Goal: Information Seeking & Learning: Learn about a topic

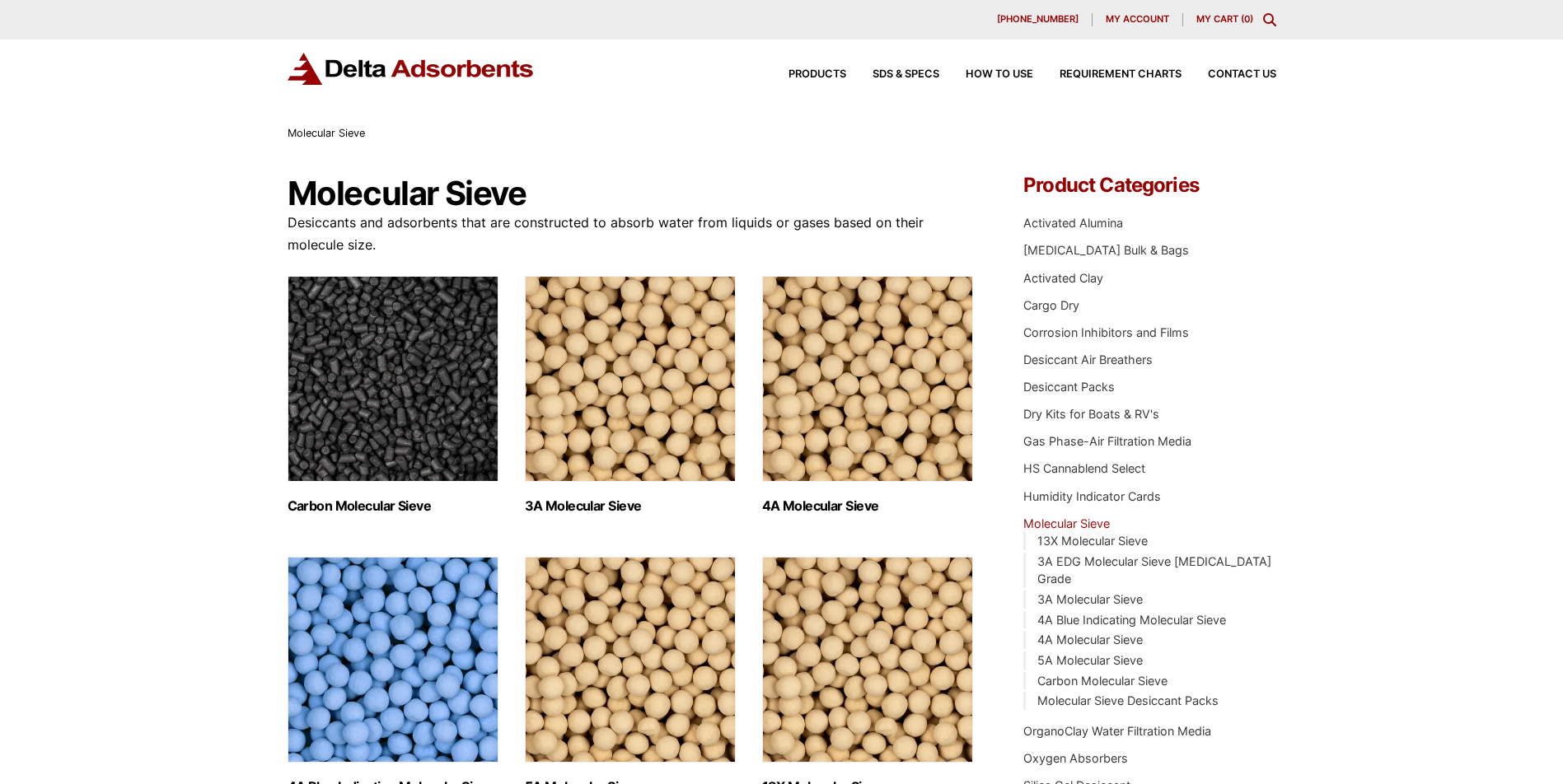
scroll to position [165, 0]
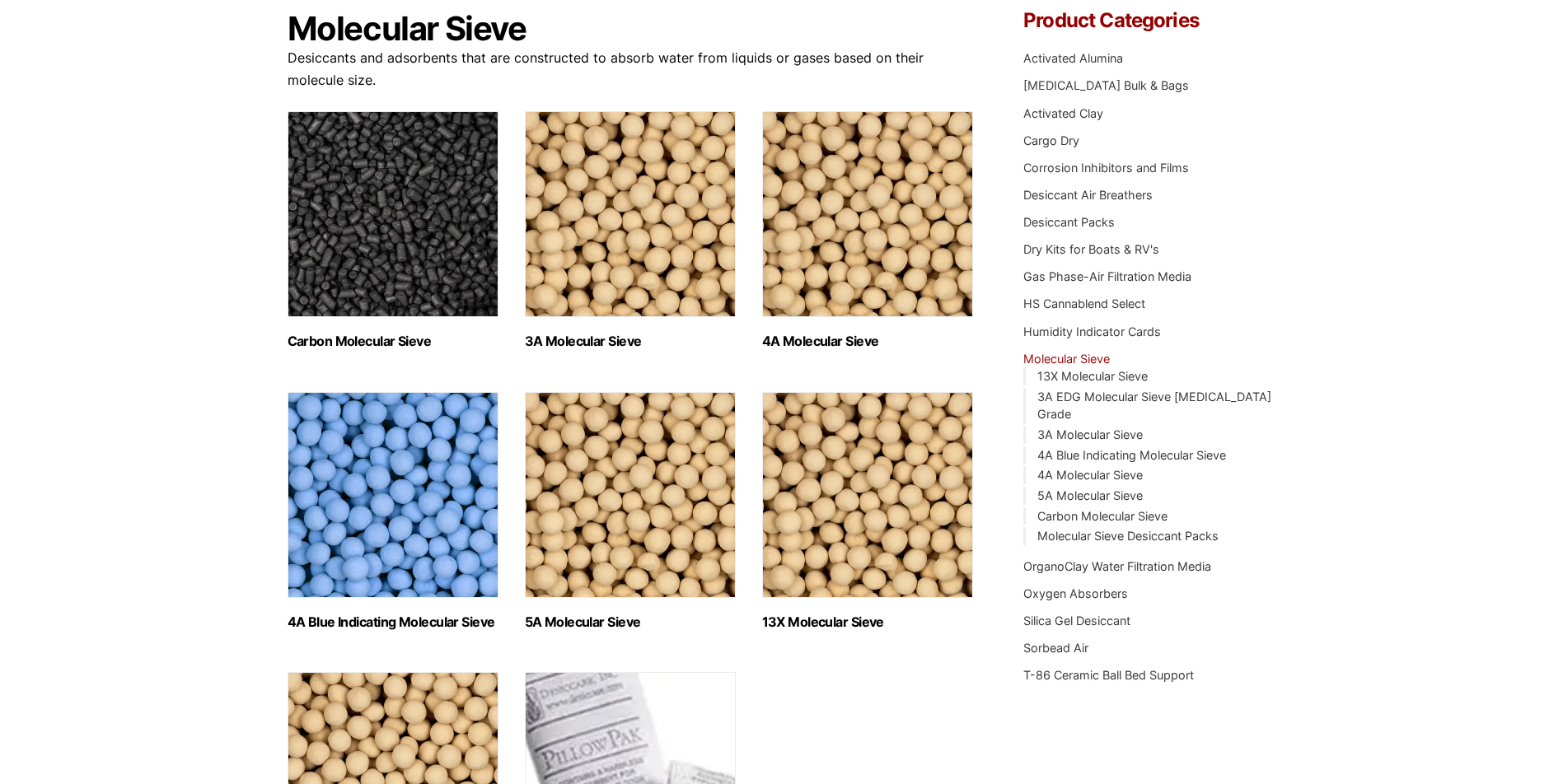
click at [626, 523] on img "Visit product category 5A Molecular Sieve" at bounding box center [629, 495] width 211 height 206
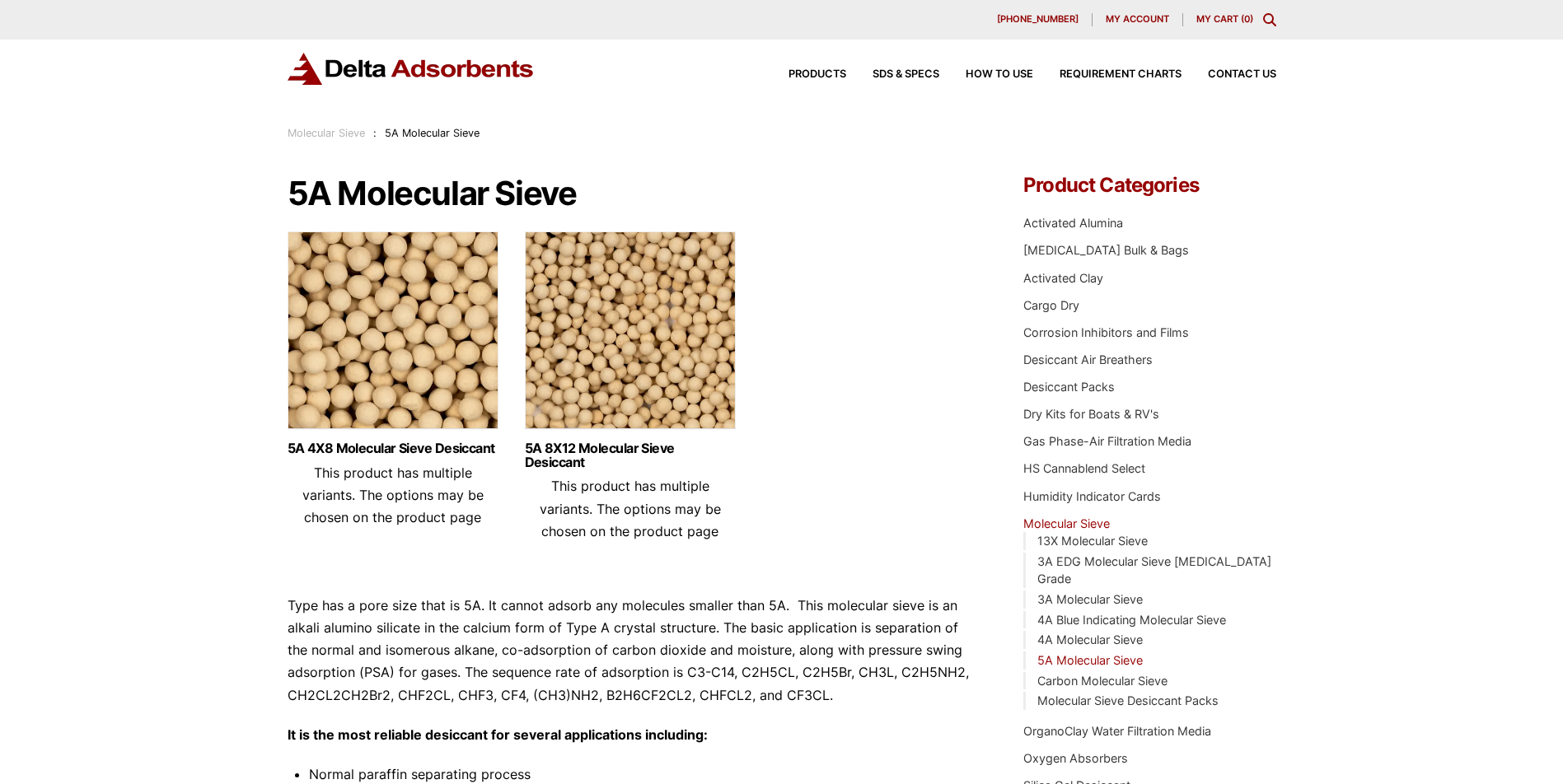
click at [990, 65] on div "Products SDS & SPECS How to Use Requirement Charts Contact Us" at bounding box center [1019, 75] width 527 height 24
click at [990, 71] on span "How to Use" at bounding box center [999, 75] width 67 height 11
